Goal: Information Seeking & Learning: Check status

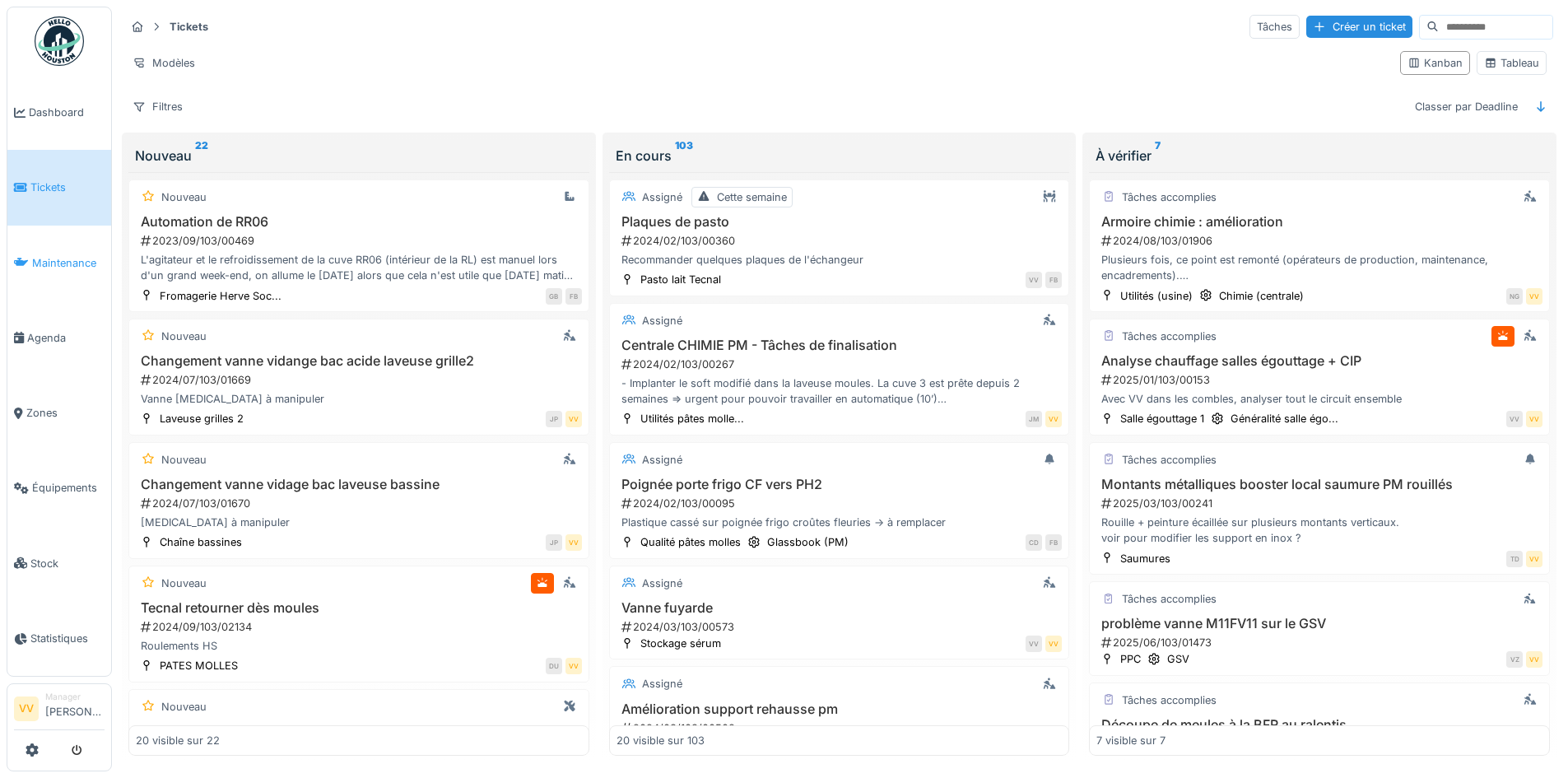
scroll to position [1152, 0]
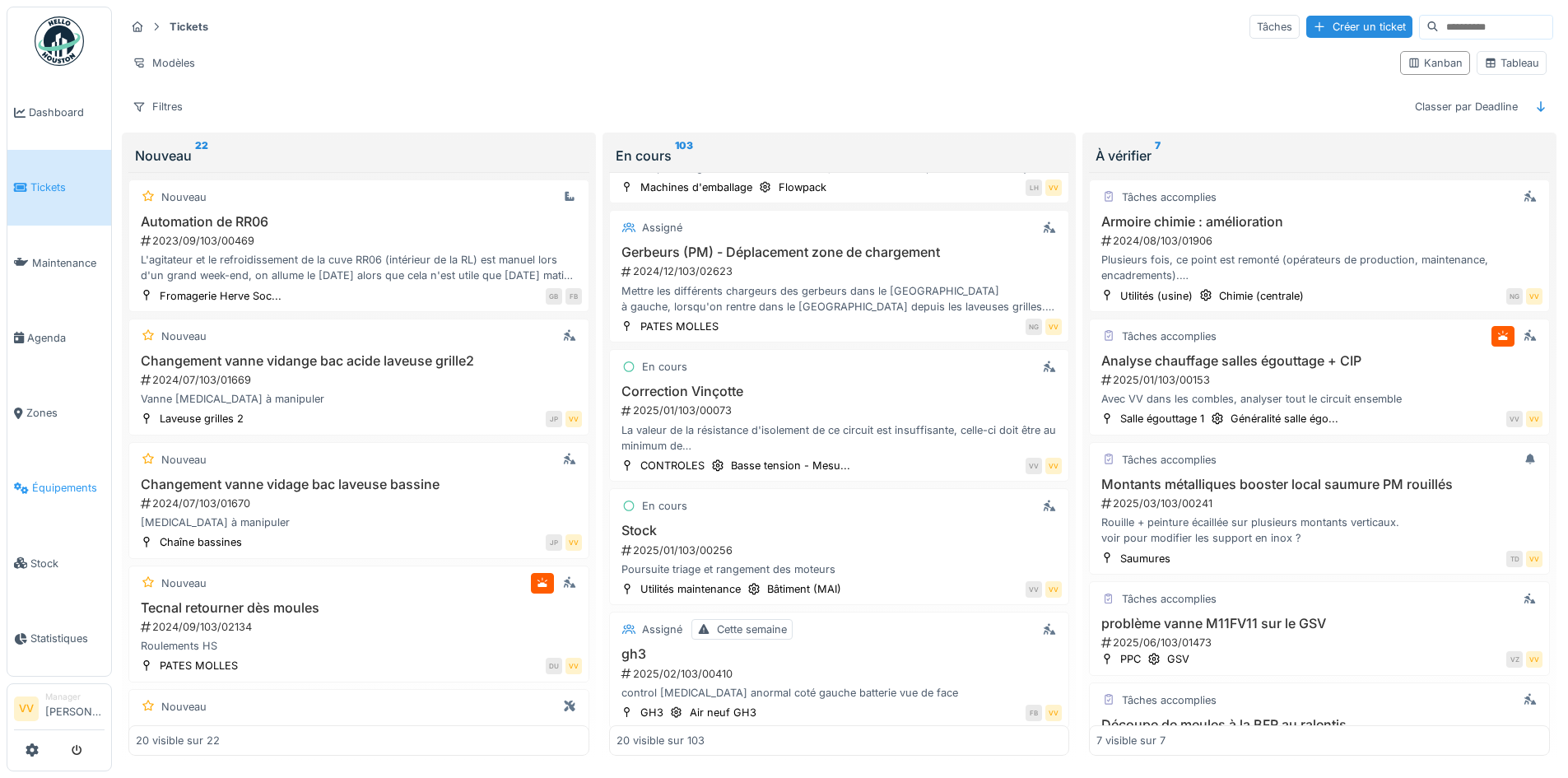
click at [66, 462] on link "Équipements" at bounding box center [60, 487] width 104 height 75
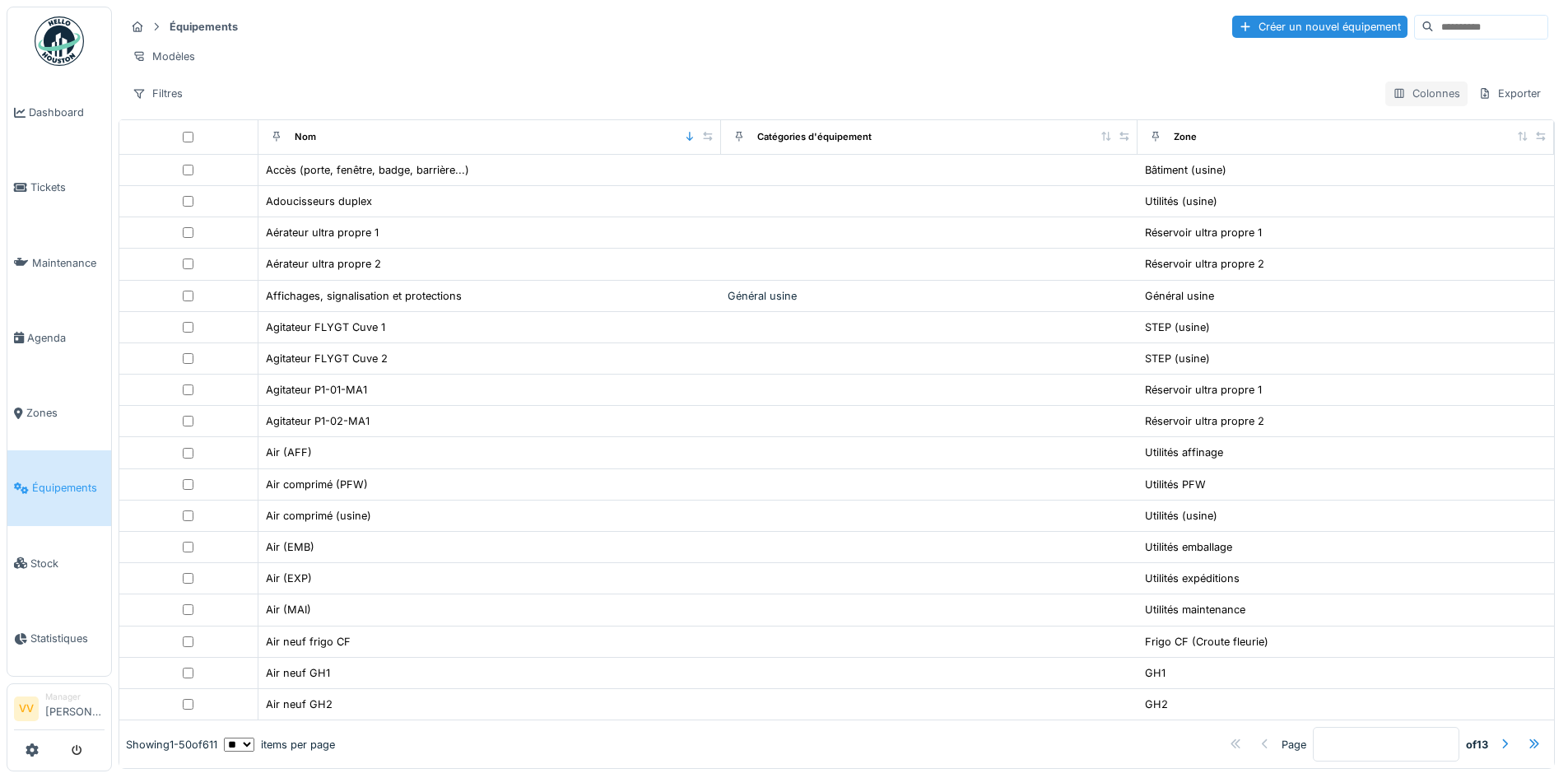
click at [1386, 97] on div "Colonnes" at bounding box center [1427, 93] width 82 height 23
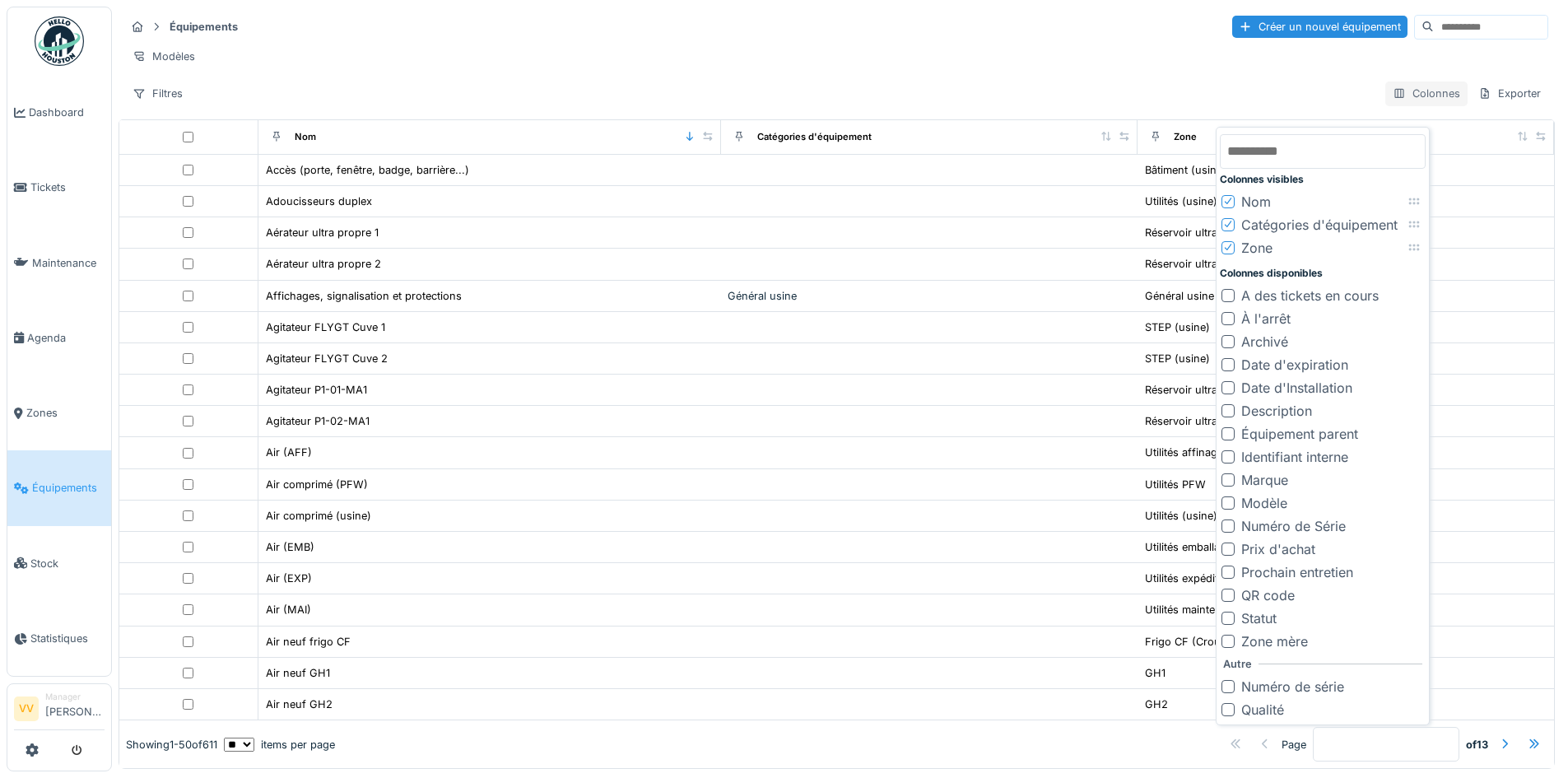
click at [1386, 97] on div "Colonnes" at bounding box center [1427, 93] width 82 height 23
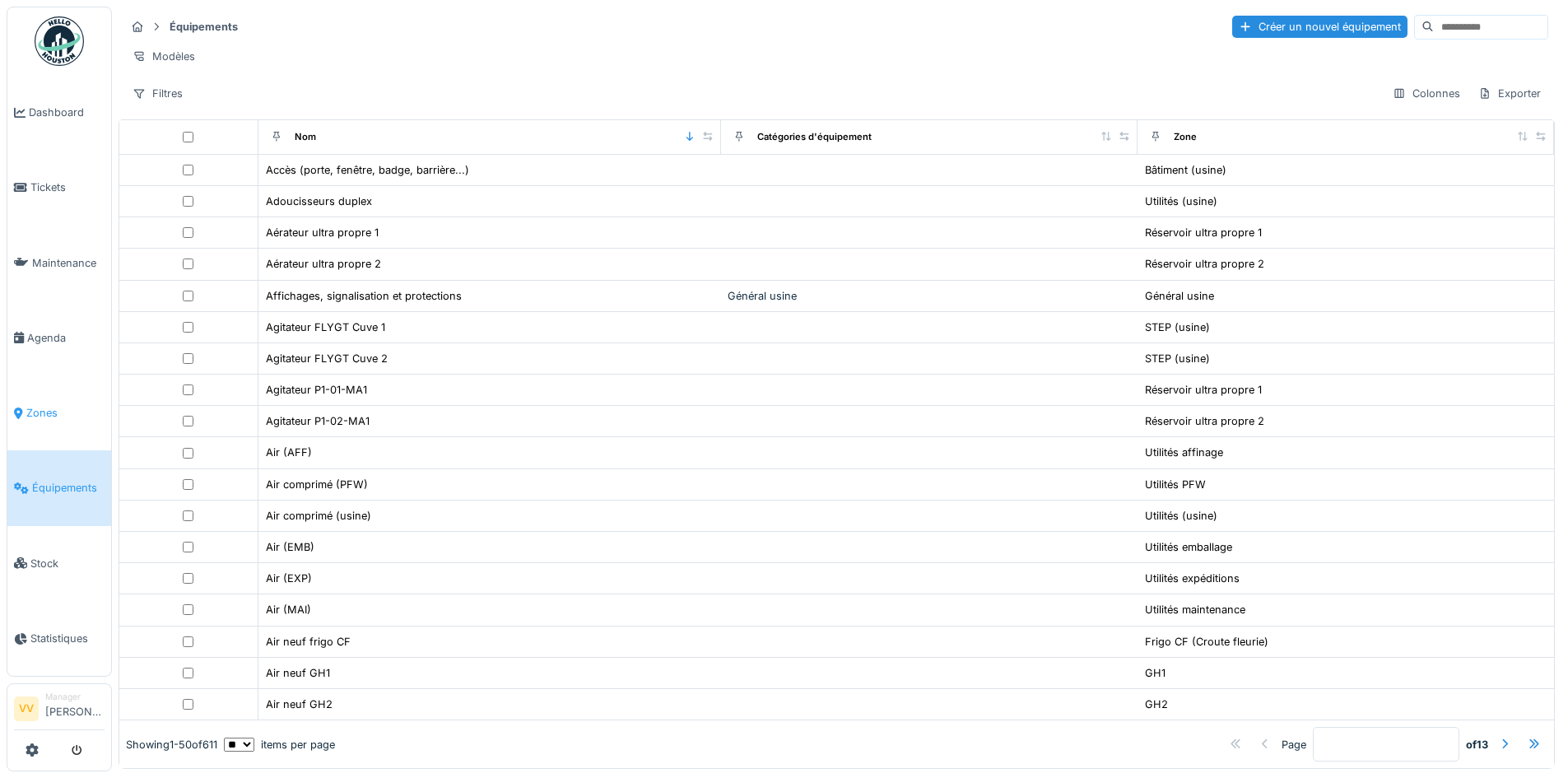
click at [41, 407] on span "Zones" at bounding box center [65, 413] width 78 height 16
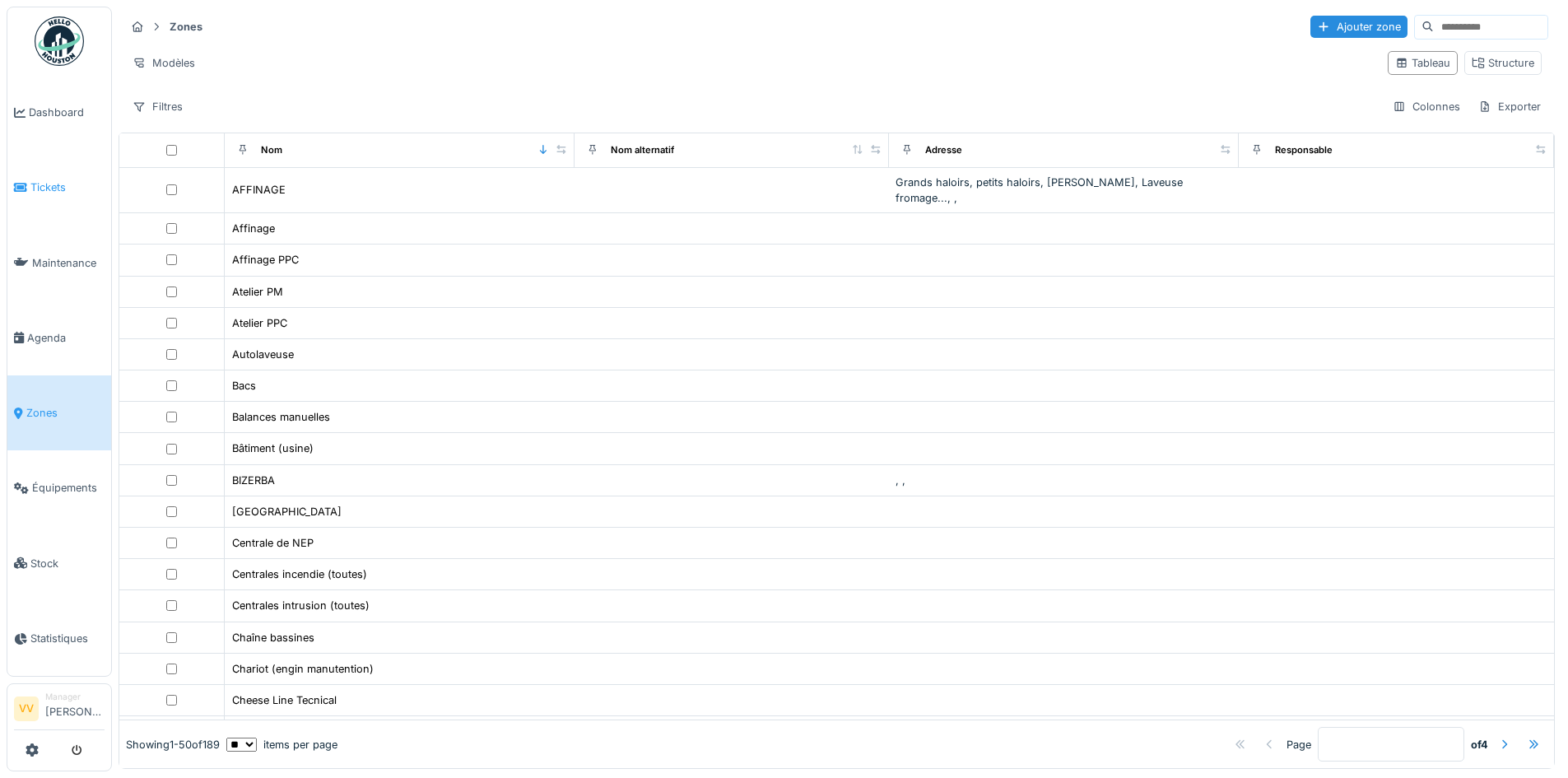
click at [37, 183] on span "Tickets" at bounding box center [67, 187] width 74 height 16
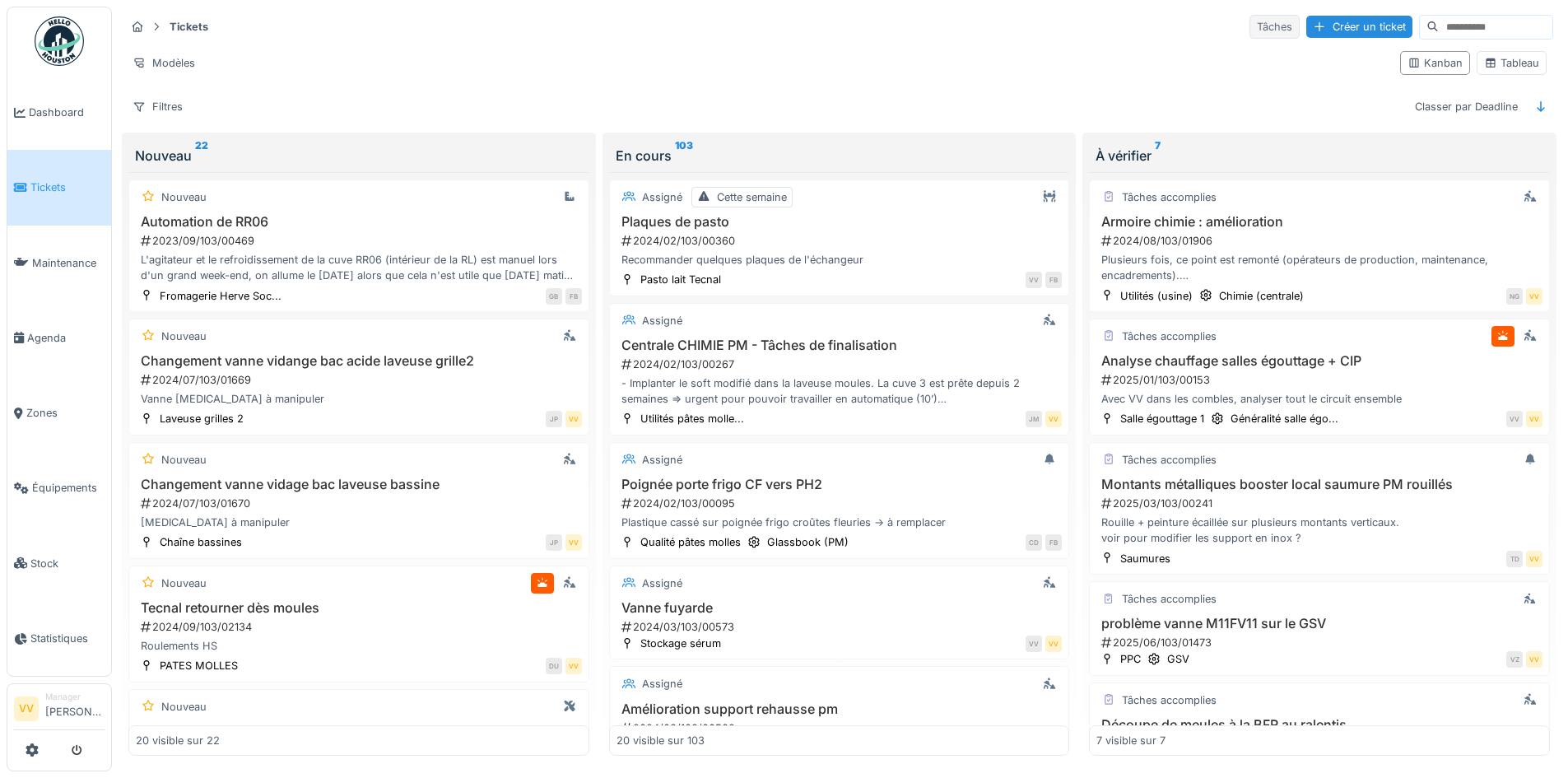
click at [1250, 29] on div "Tâches" at bounding box center [1275, 27] width 50 height 23
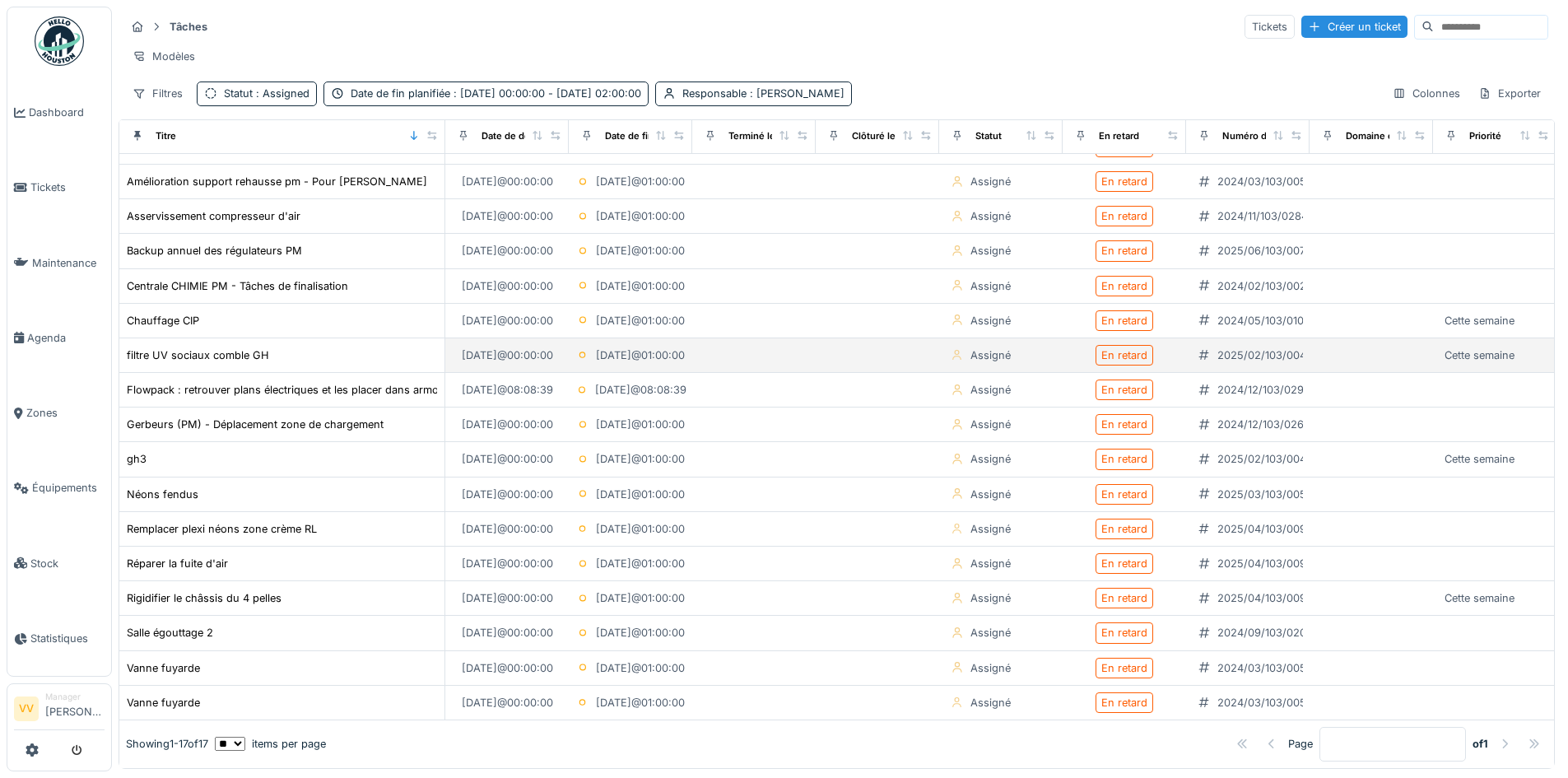
scroll to position [10, 0]
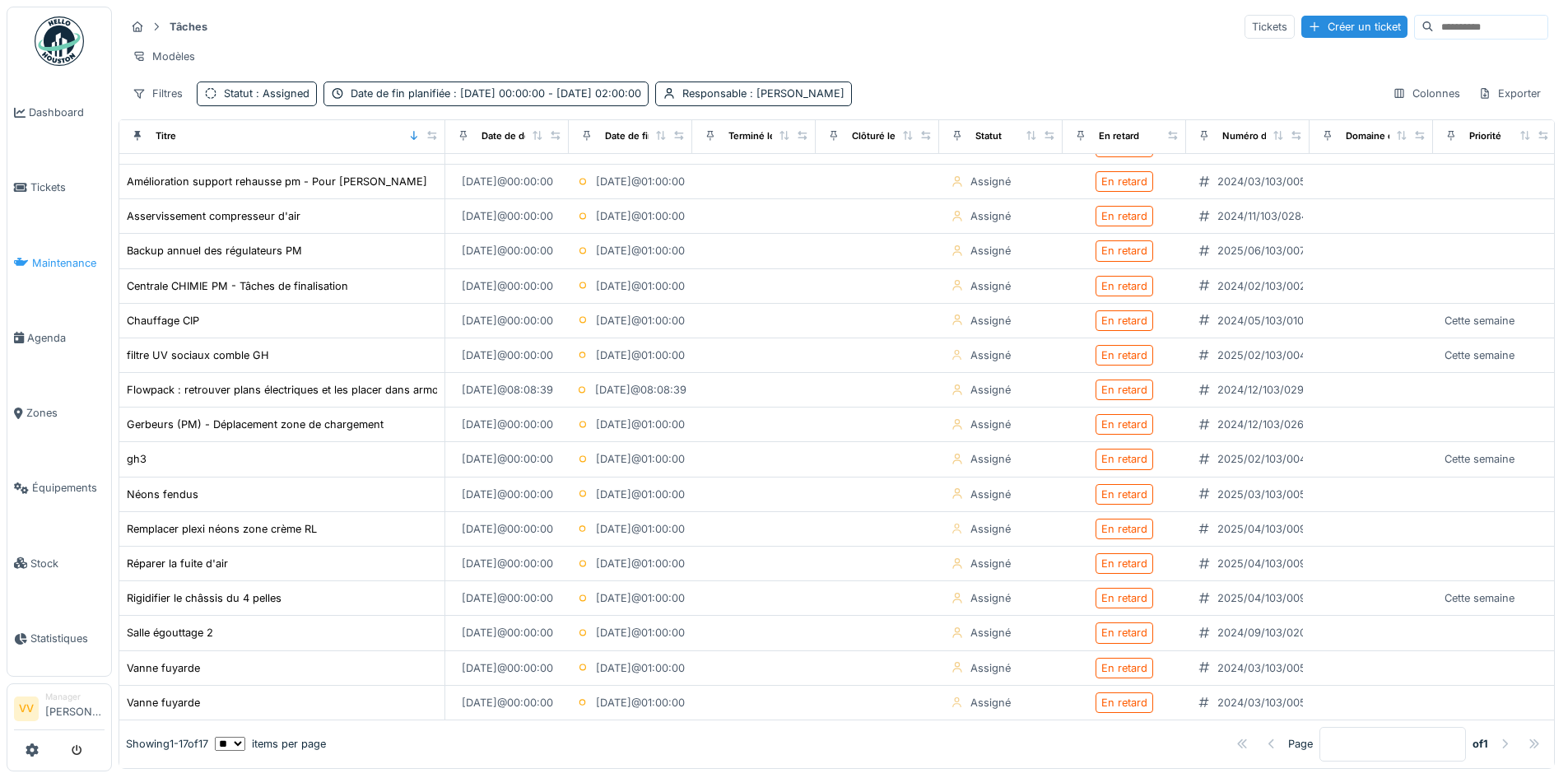
click at [64, 255] on span "Maintenance" at bounding box center [68, 263] width 72 height 16
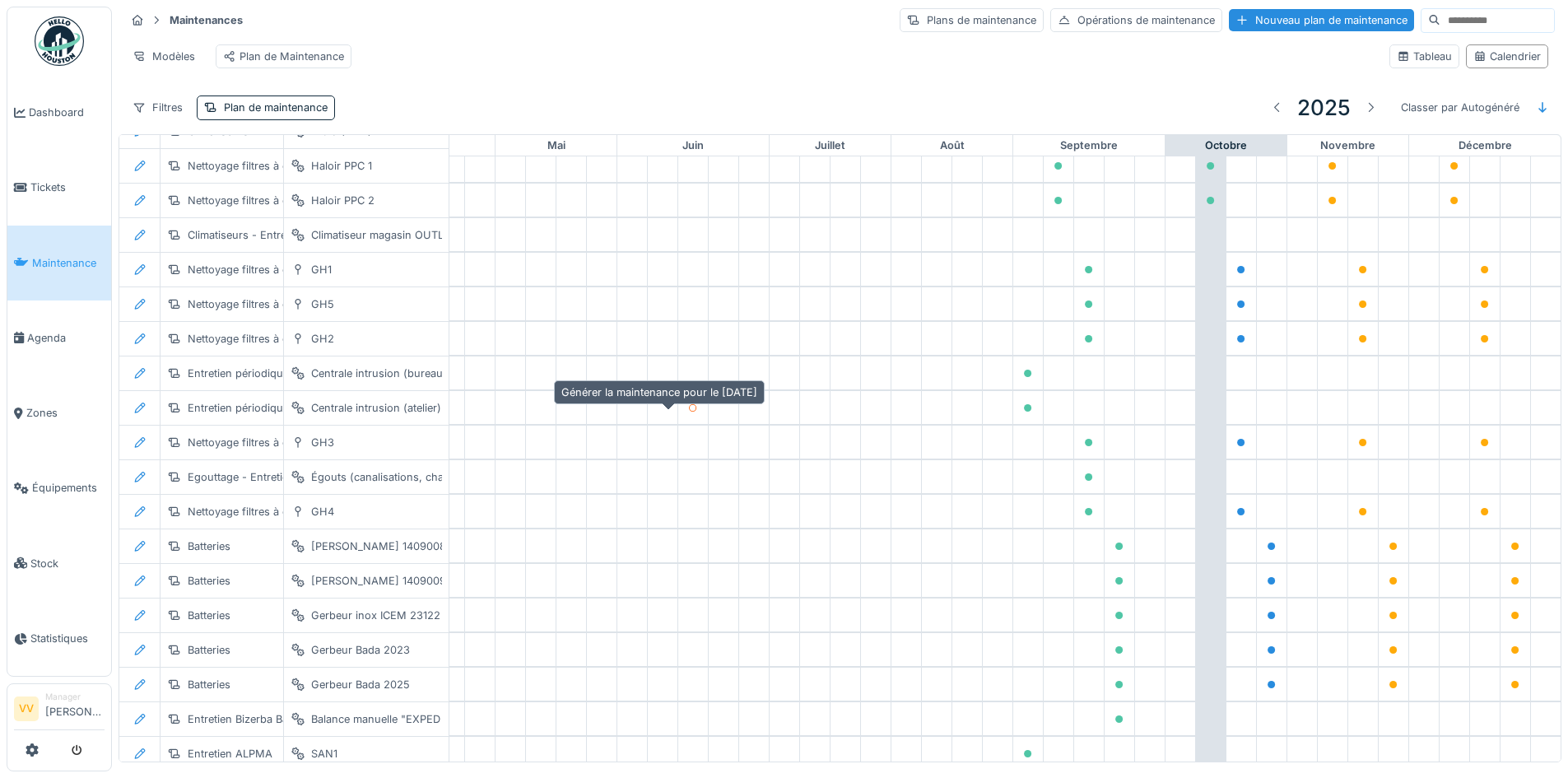
scroll to position [2273, 539]
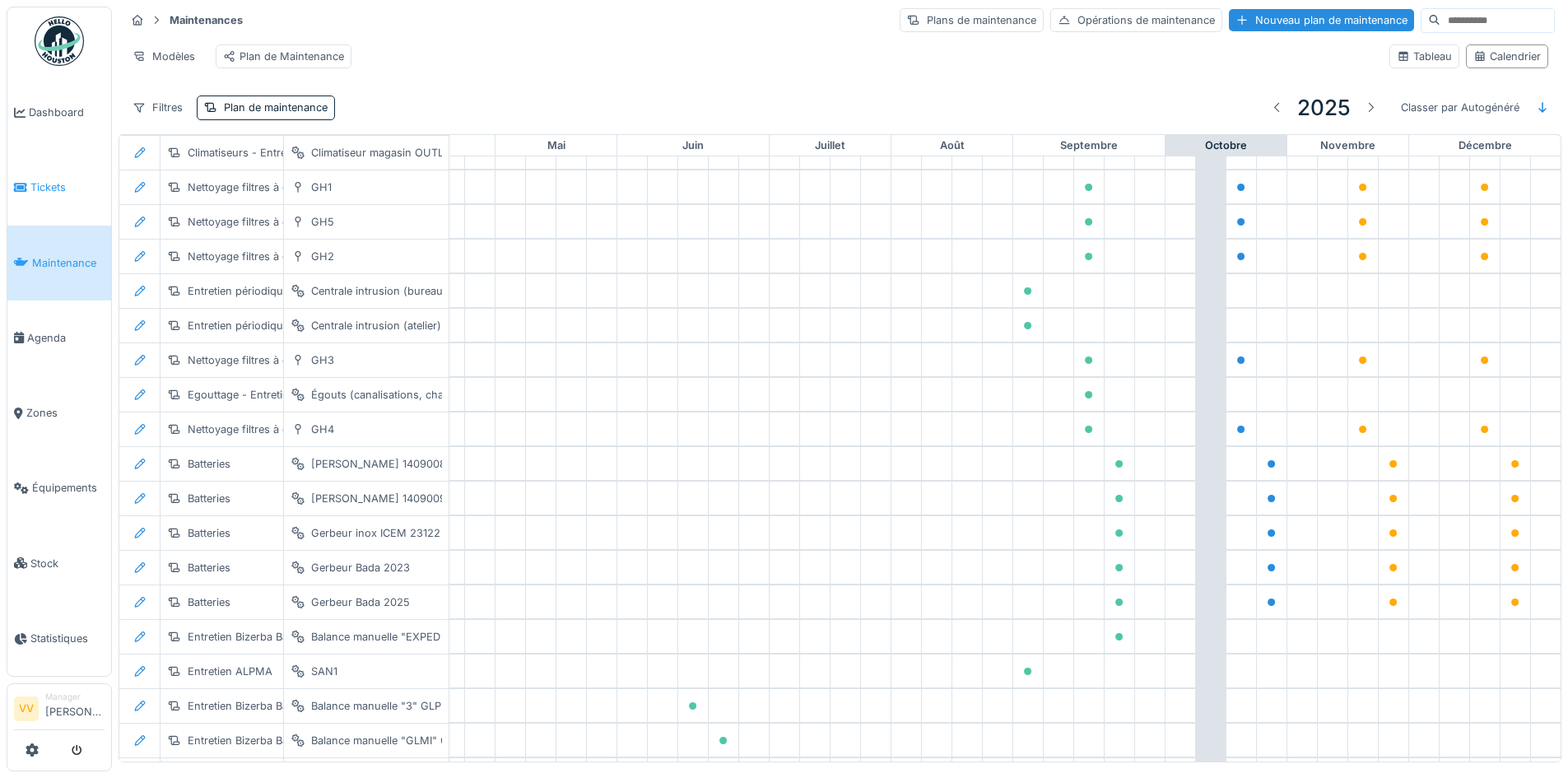
click at [29, 180] on li "Tickets" at bounding box center [60, 187] width 91 height 16
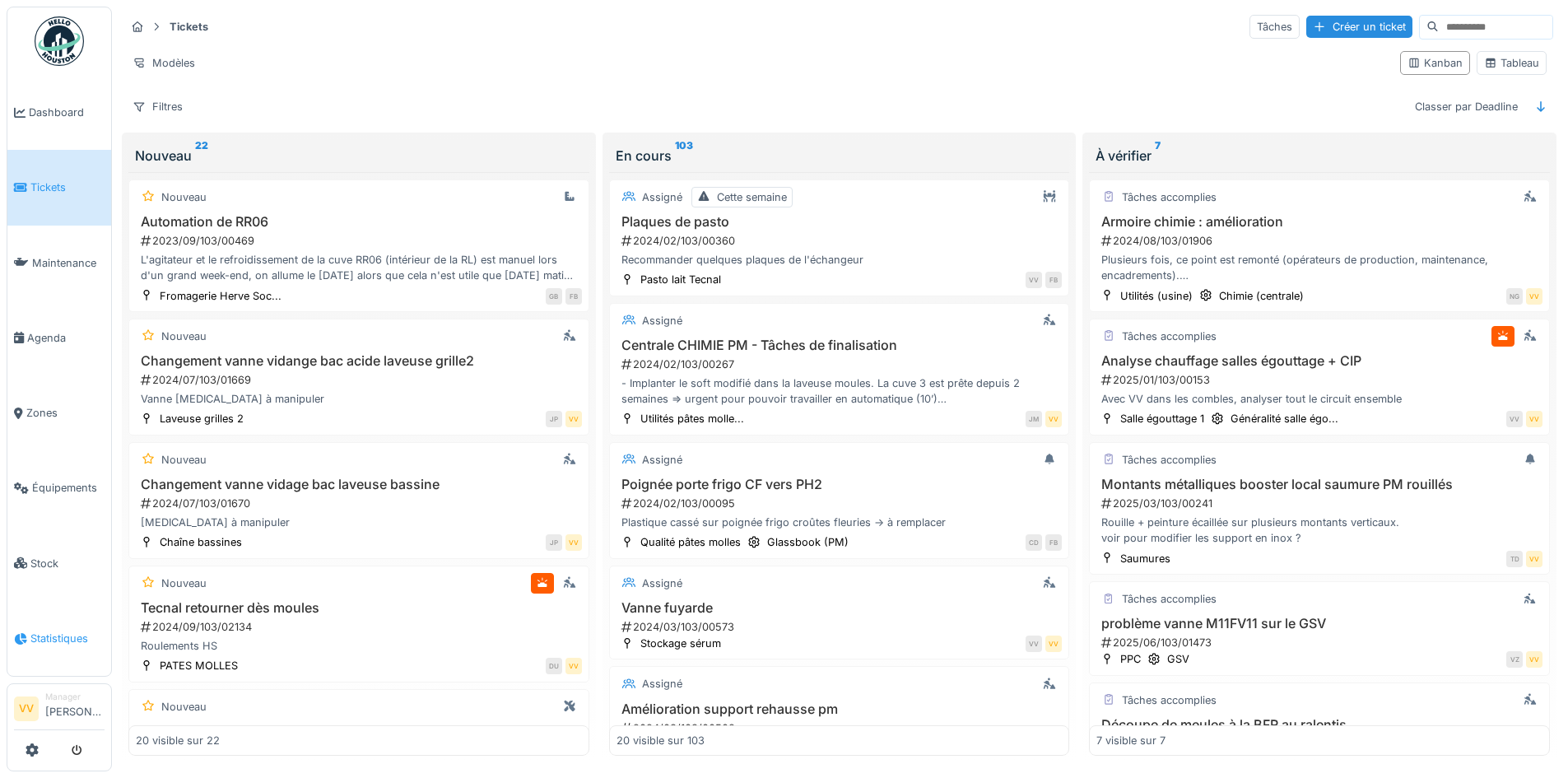
click at [69, 630] on span "Statistiques" at bounding box center [67, 638] width 74 height 16
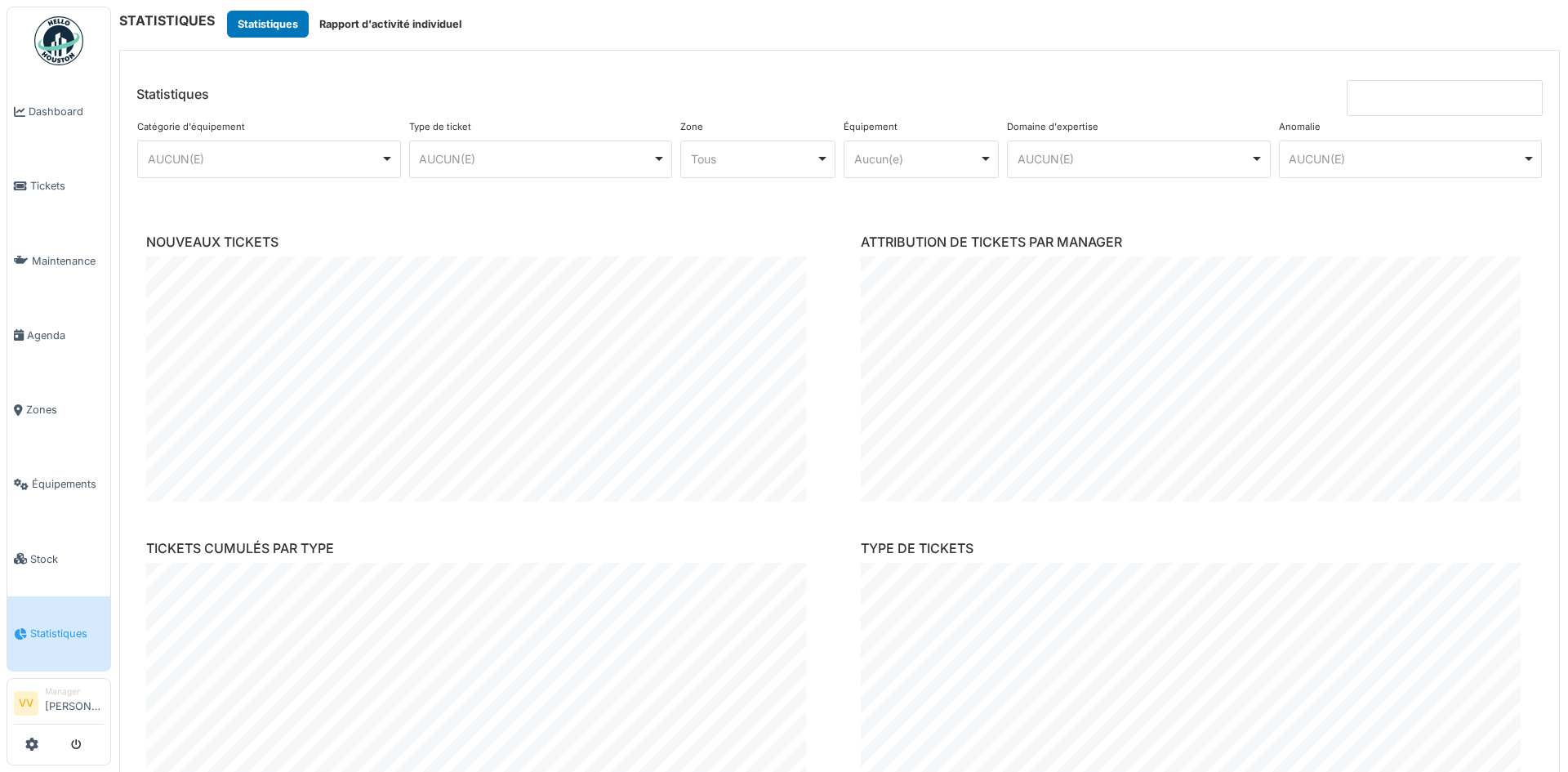
click at [1383, 94] on input at bounding box center [1444, 97] width 196 height 36
type input "**********"
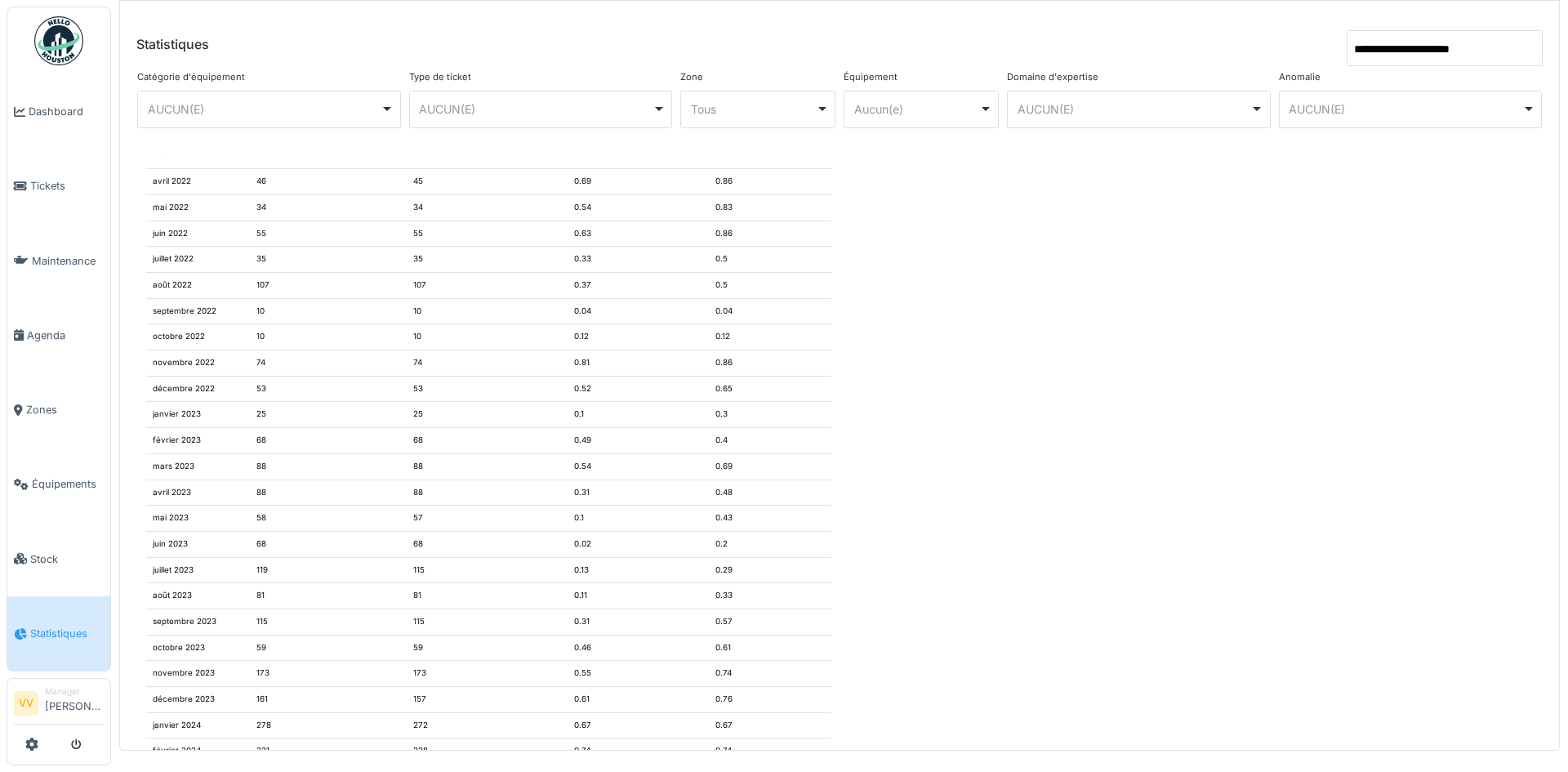
scroll to position [2378, 0]
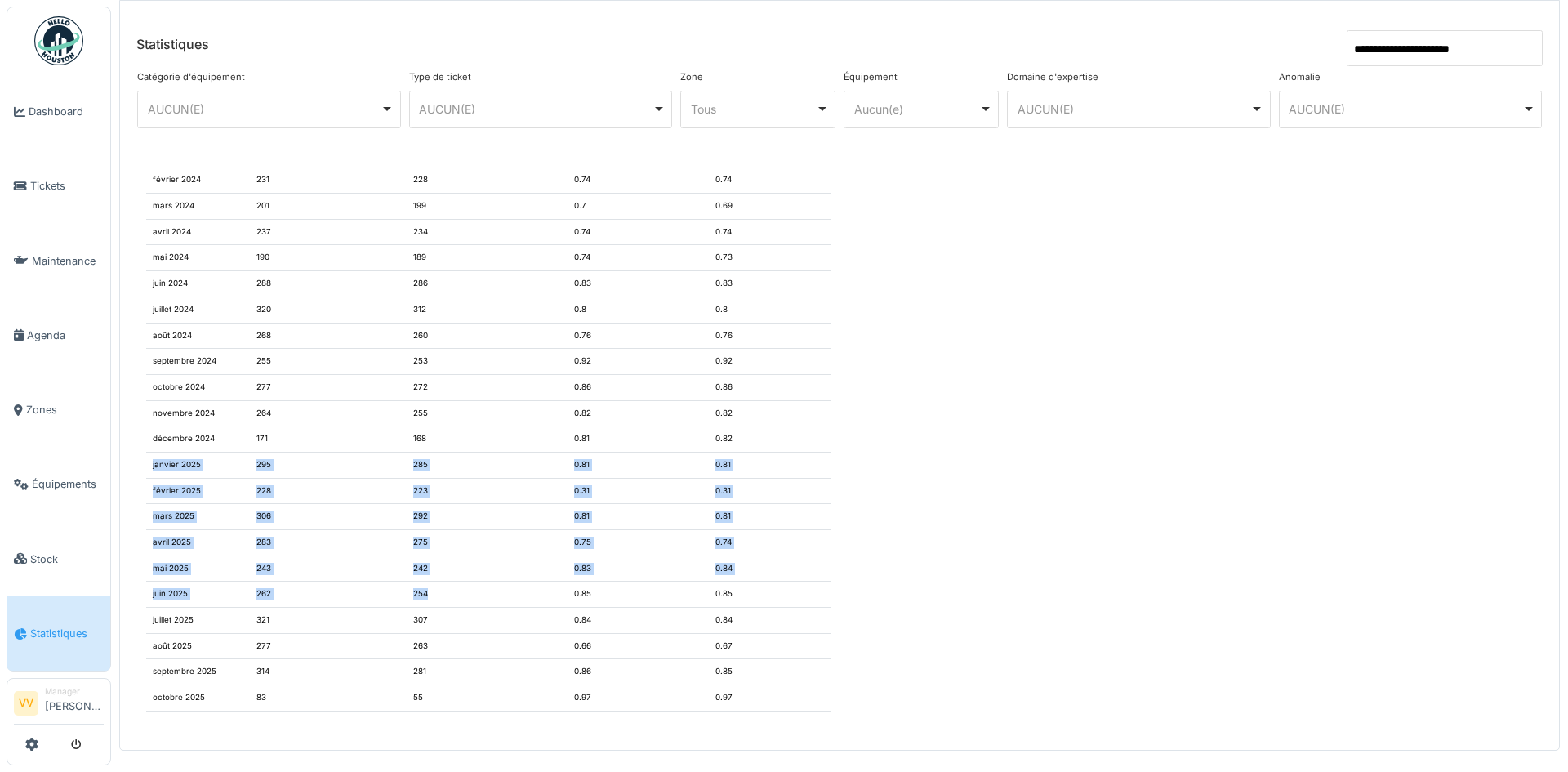
drag, startPoint x: 150, startPoint y: 461, endPoint x: 453, endPoint y: 581, distance: 325.9
click at [453, 581] on tbody "[DATE] 3 3 0.77 0.77 [DATE] 46 44 0.36 0.56 [DATE] 35 33 0.29 0.44 [DATE] 11 11…" at bounding box center [489, 77] width 685 height 1268
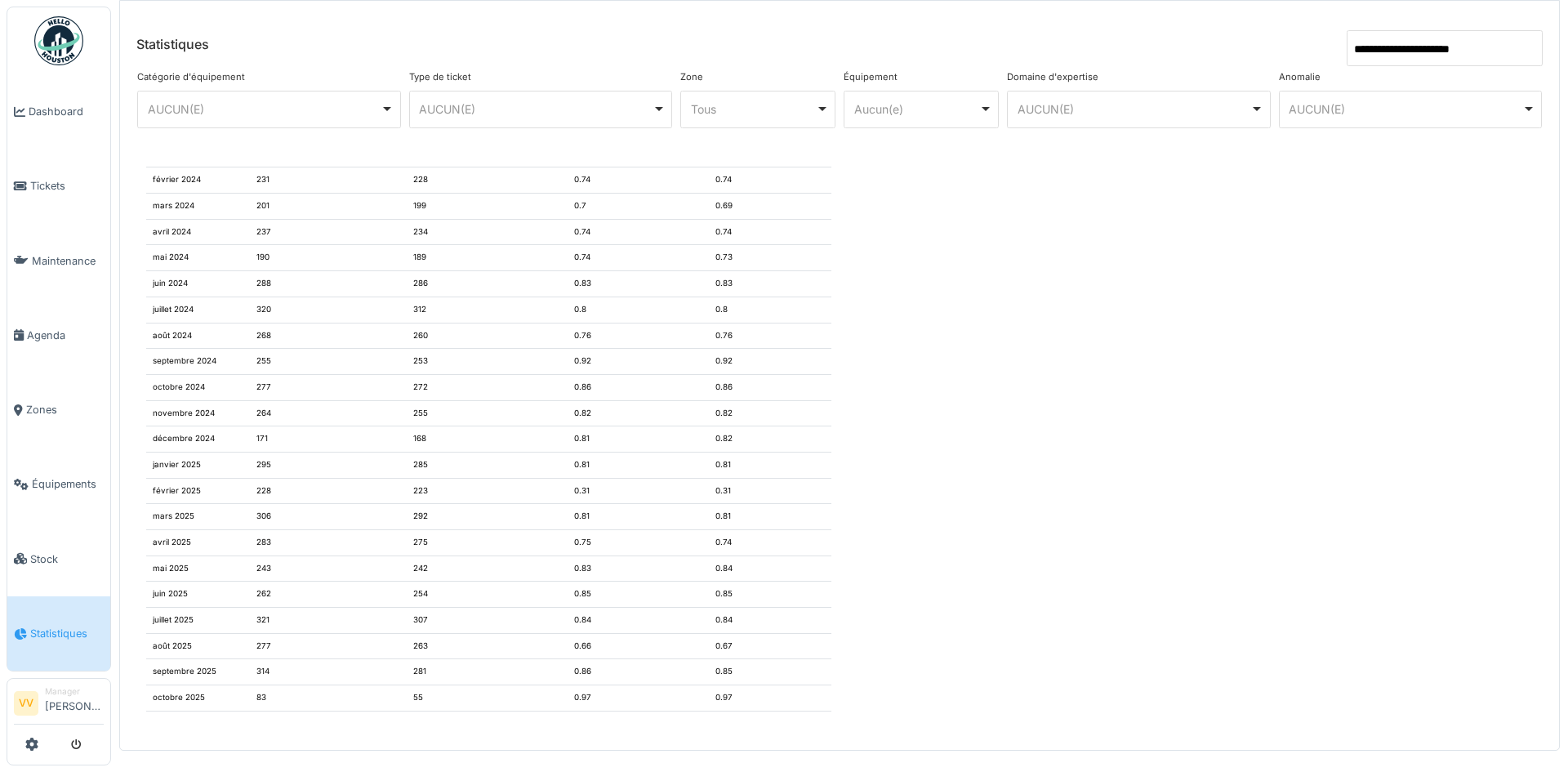
click at [1112, 375] on div at bounding box center [1190, 70] width 701 height 1307
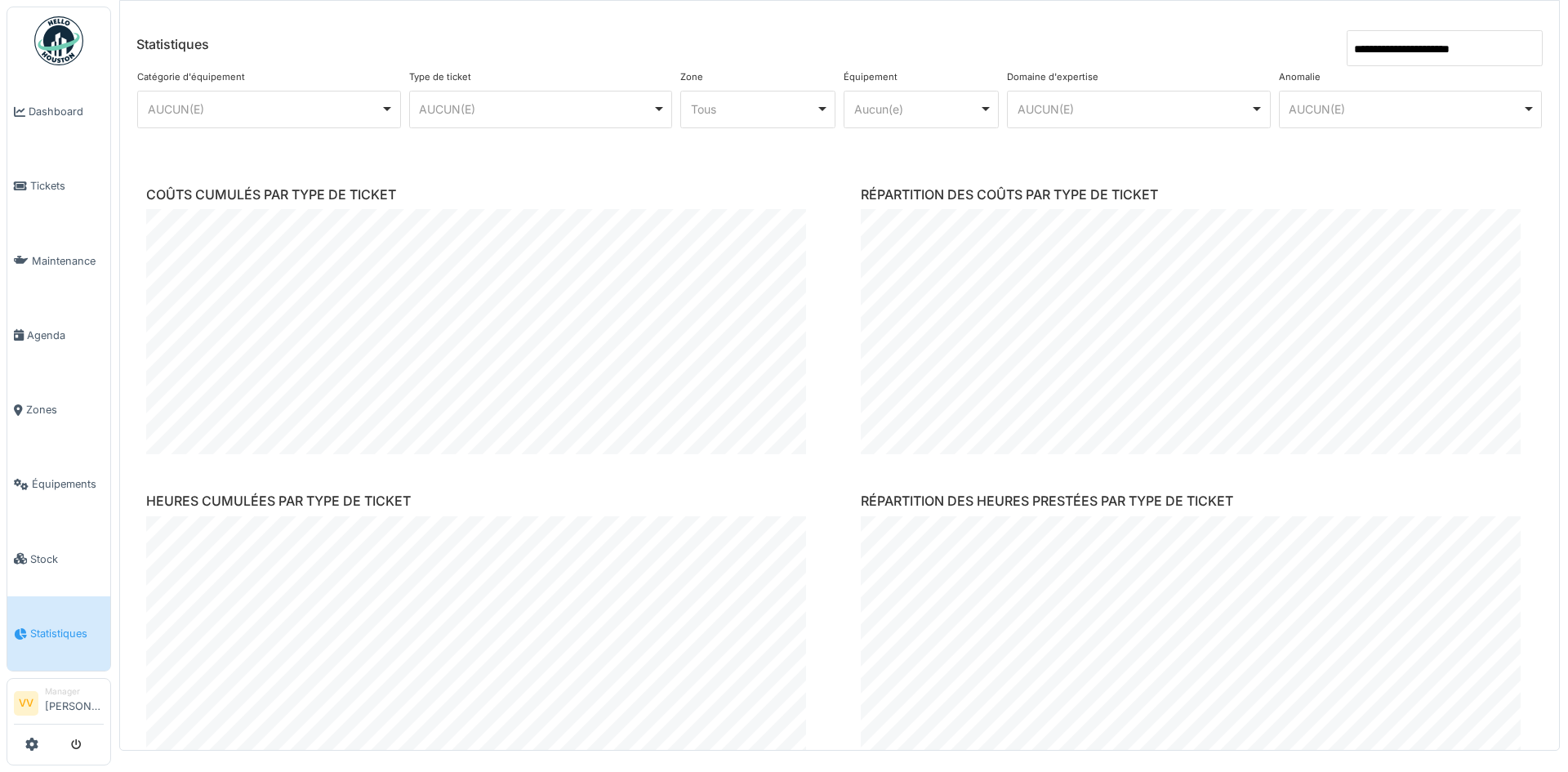
scroll to position [572, 0]
